Goal: Information Seeking & Learning: Understand process/instructions

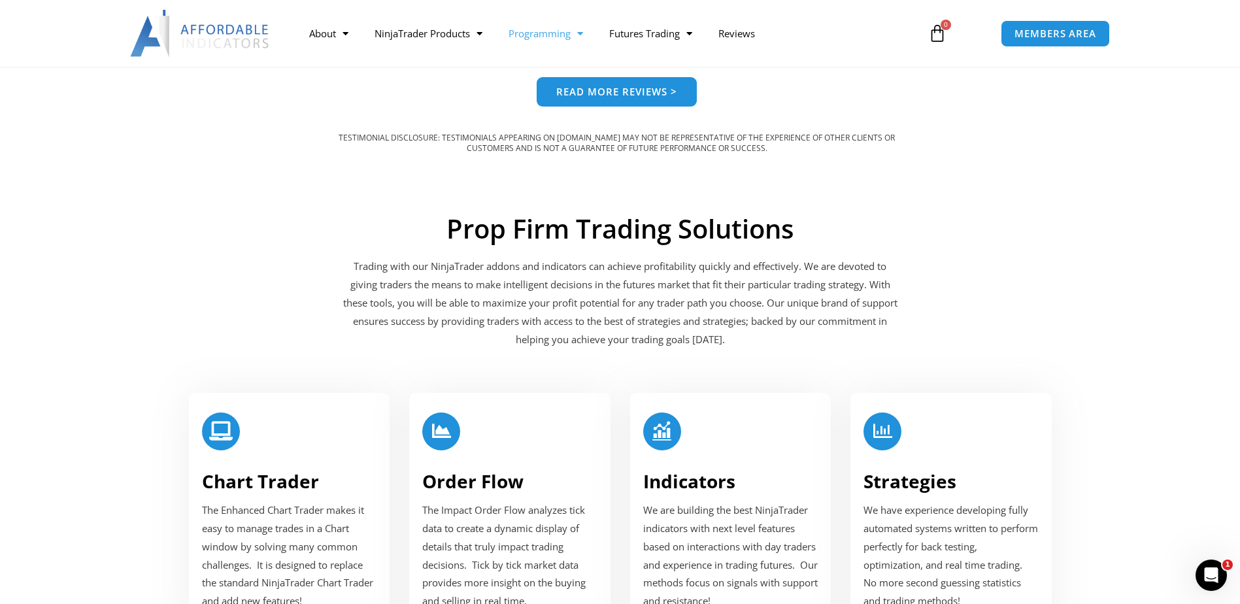
scroll to position [1242, 0]
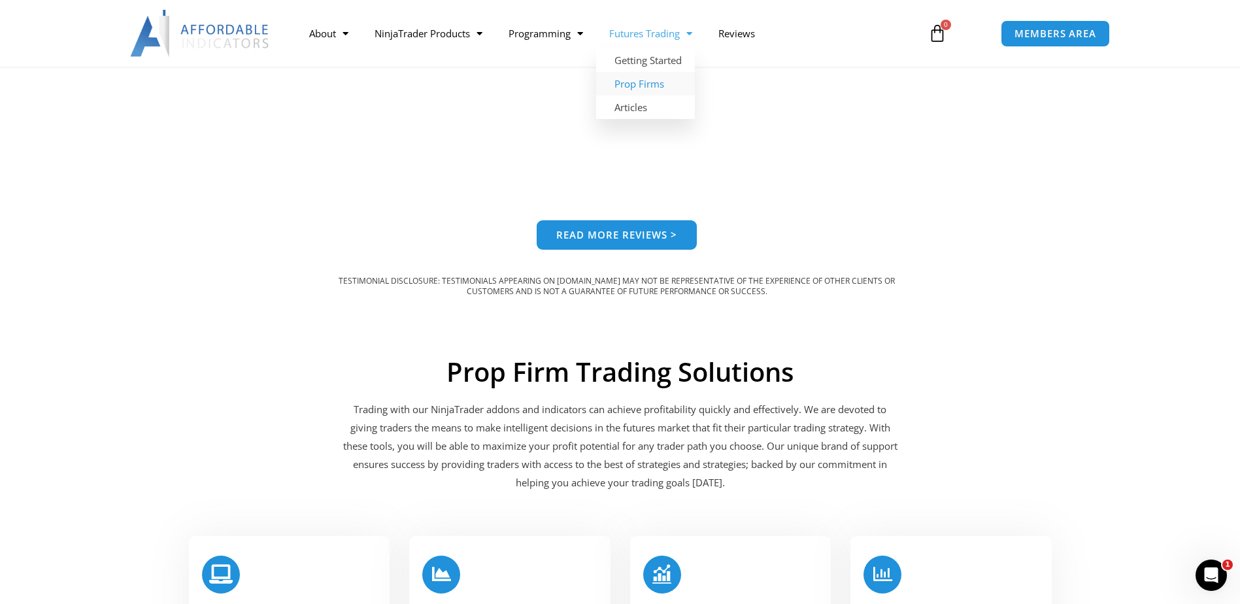
click at [661, 86] on link "Prop Firms" at bounding box center [645, 84] width 99 height 24
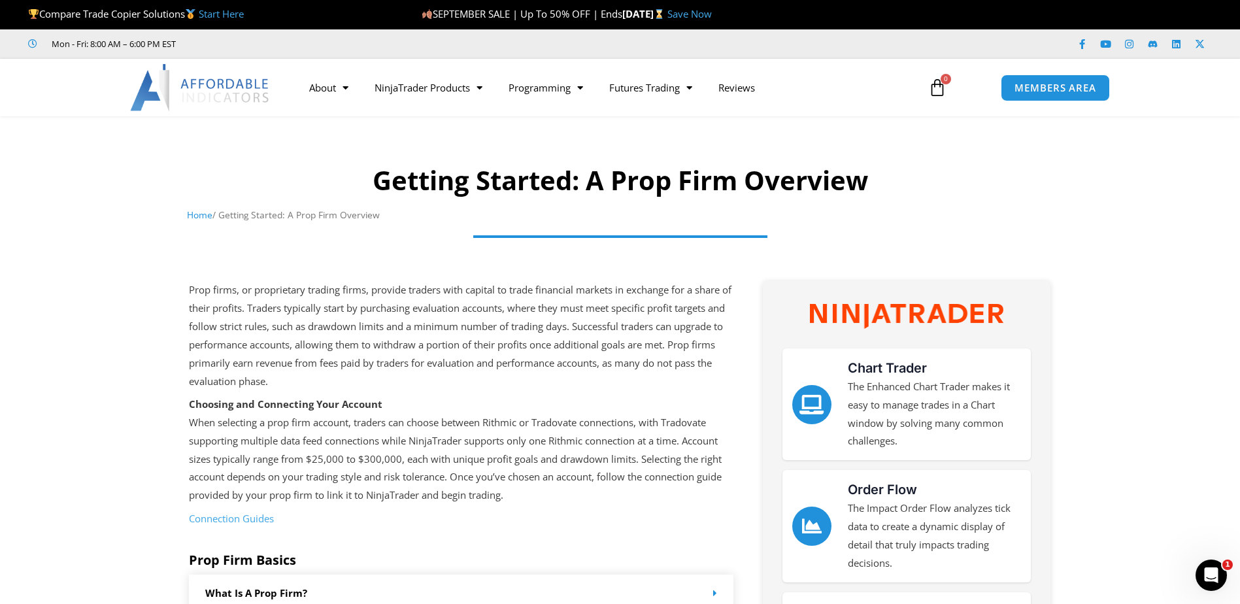
click at [267, 518] on link "Connection Guides" at bounding box center [231, 518] width 85 height 13
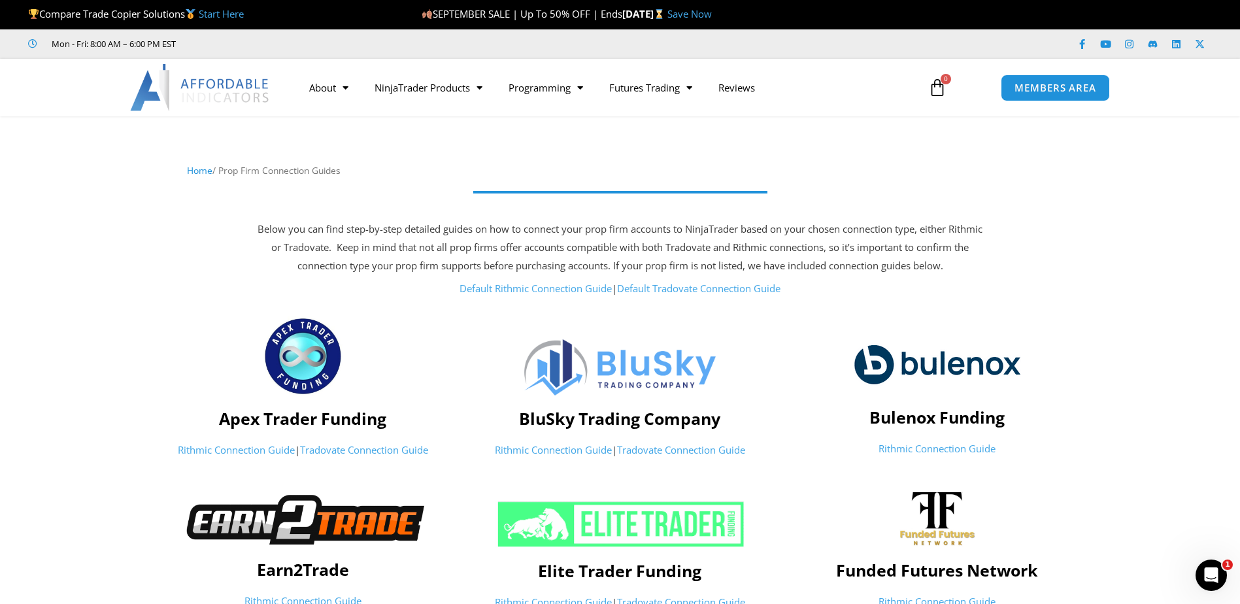
click at [514, 209] on div at bounding box center [620, 201] width 817 height 26
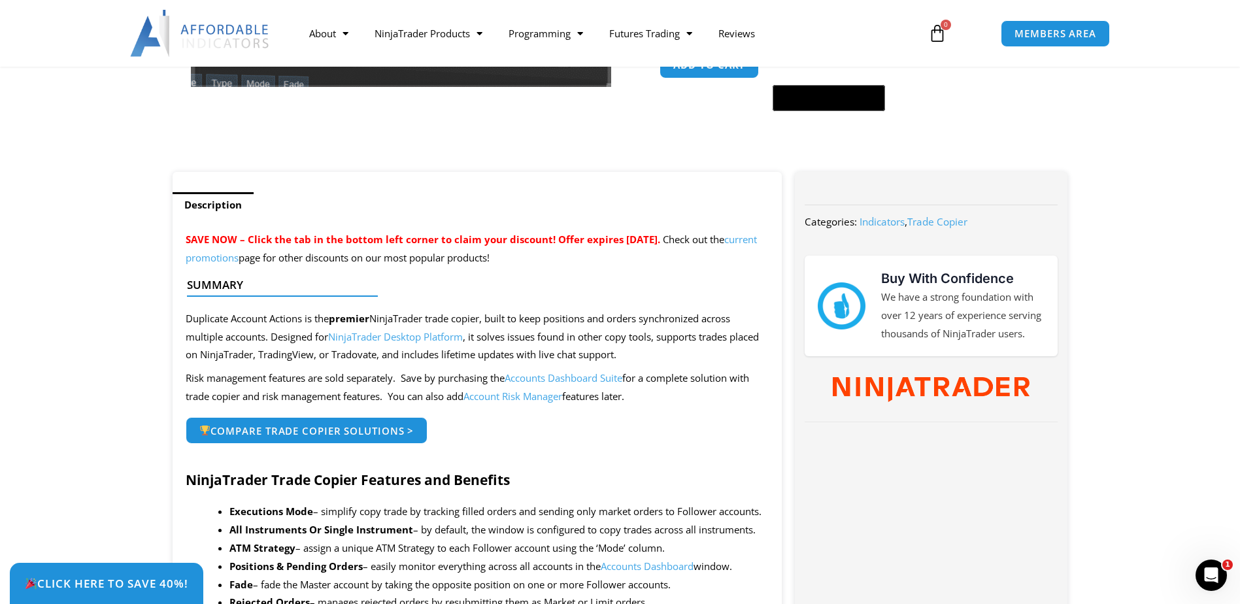
scroll to position [392, 0]
